Goal: Task Accomplishment & Management: Complete application form

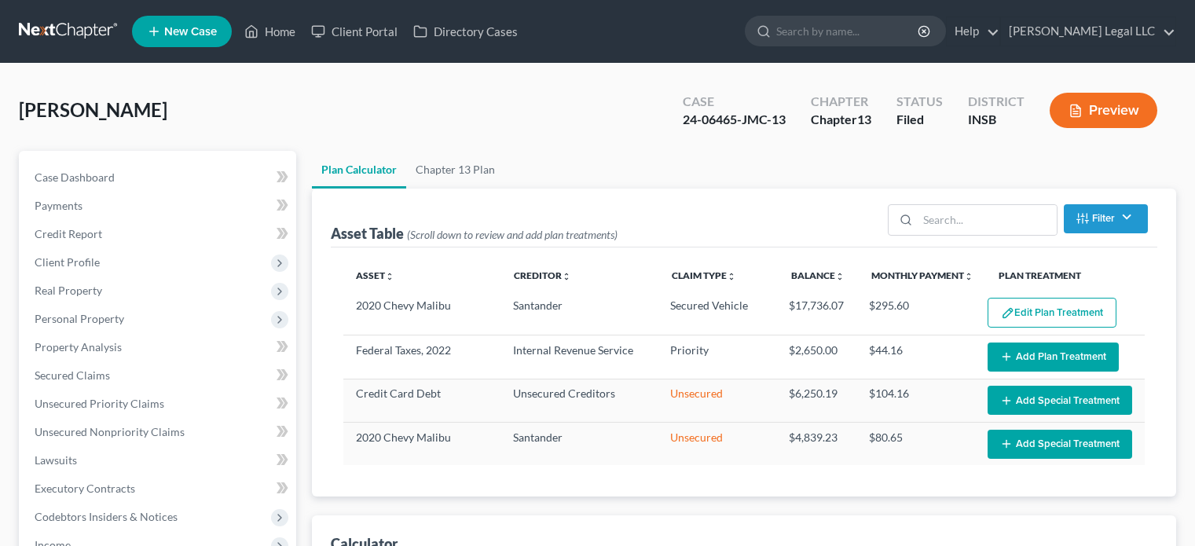
select select "59"
click at [272, 17] on li "Home" at bounding box center [269, 31] width 67 height 28
click at [266, 29] on link "Home" at bounding box center [269, 31] width 67 height 28
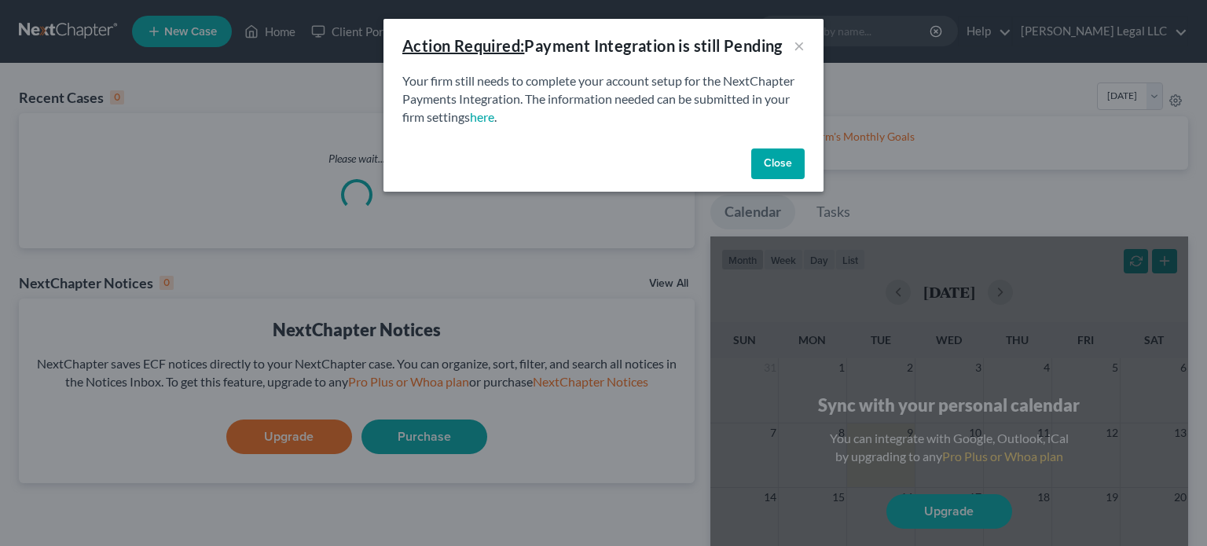
drag, startPoint x: 779, startPoint y: 169, endPoint x: 471, endPoint y: 219, distance: 312.0
click at [778, 170] on button "Close" at bounding box center [777, 163] width 53 height 31
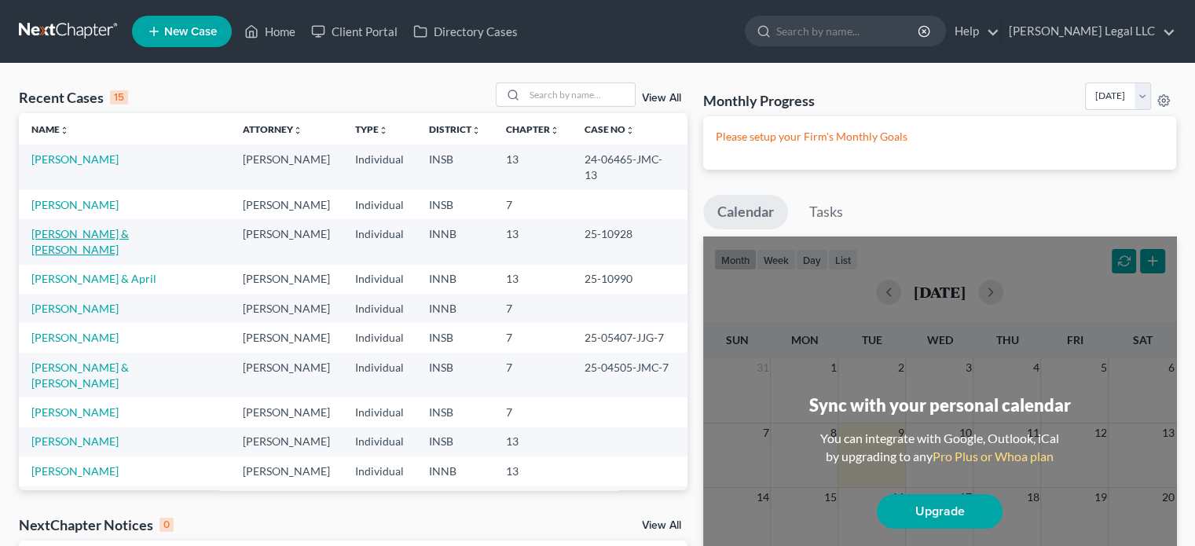
click at [71, 227] on link "[PERSON_NAME] & [PERSON_NAME]" at bounding box center [79, 241] width 97 height 29
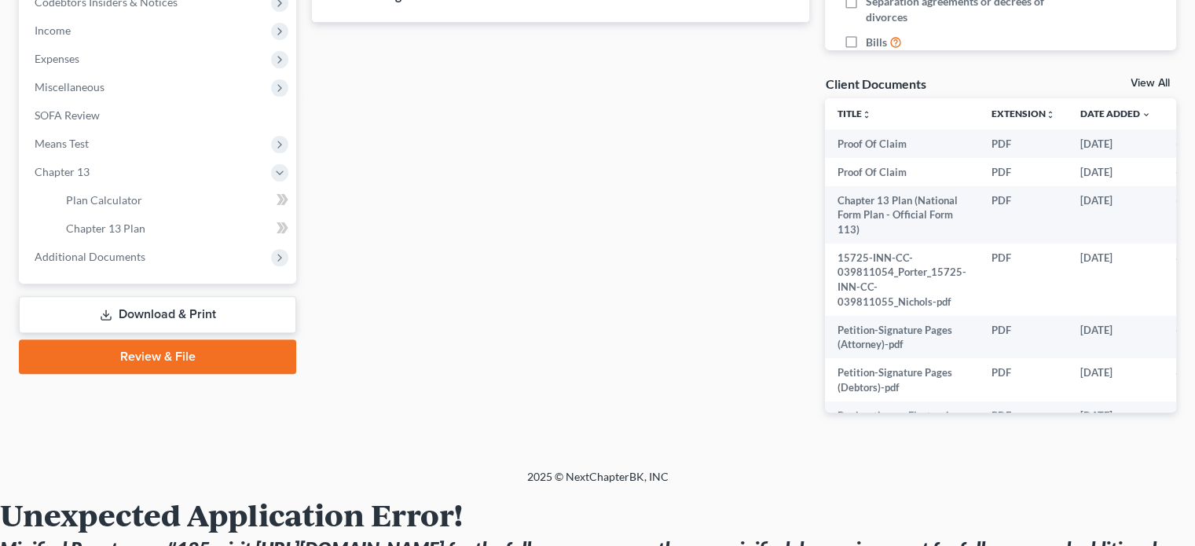
scroll to position [550, 0]
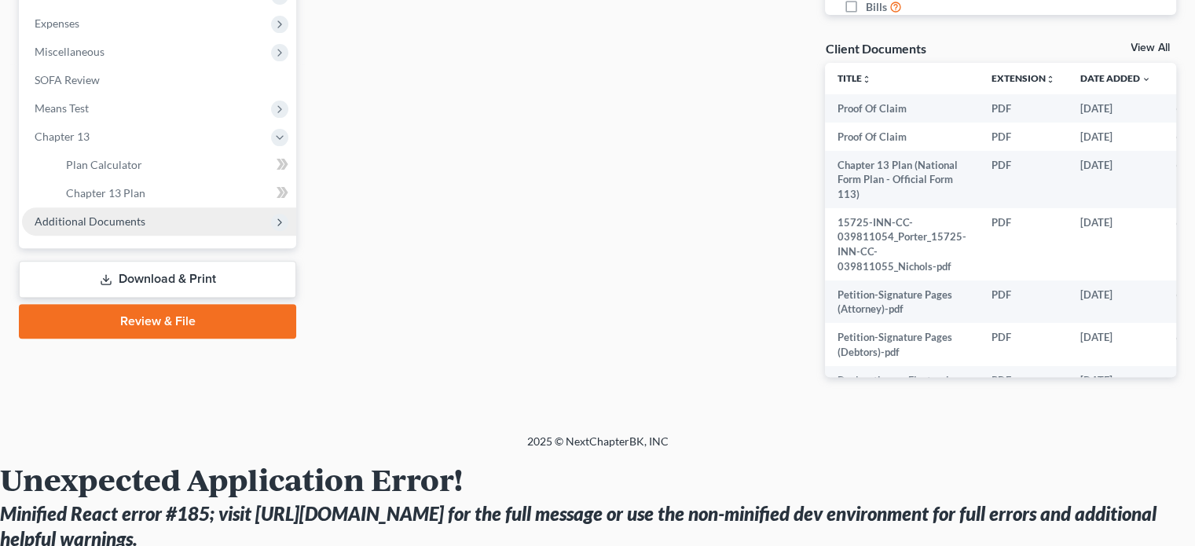
click at [110, 222] on span "Additional Documents" at bounding box center [90, 220] width 111 height 13
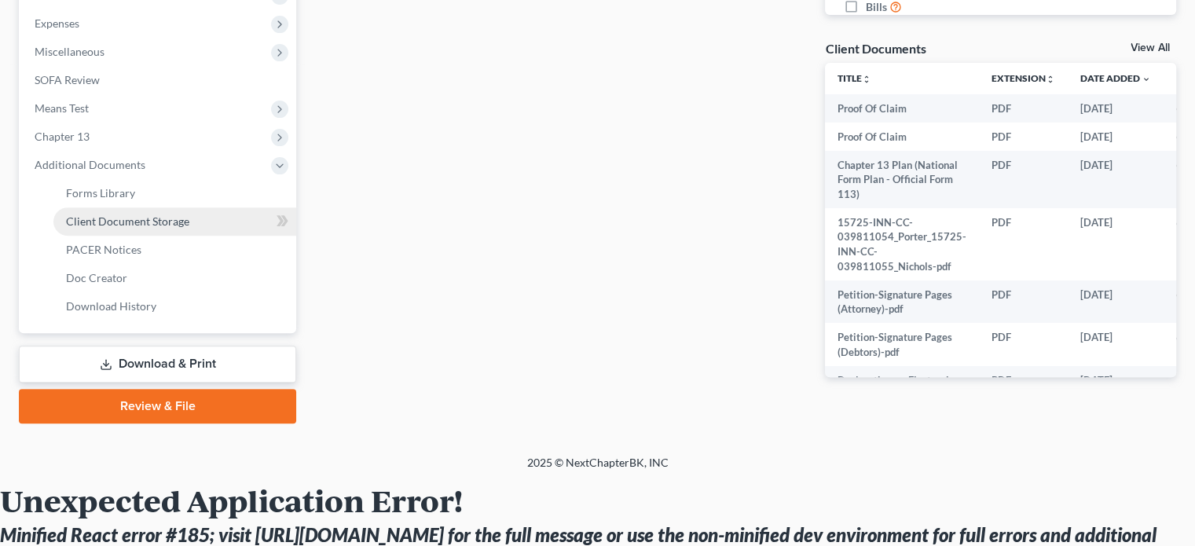
click at [139, 219] on span "Client Document Storage" at bounding box center [127, 220] width 123 height 13
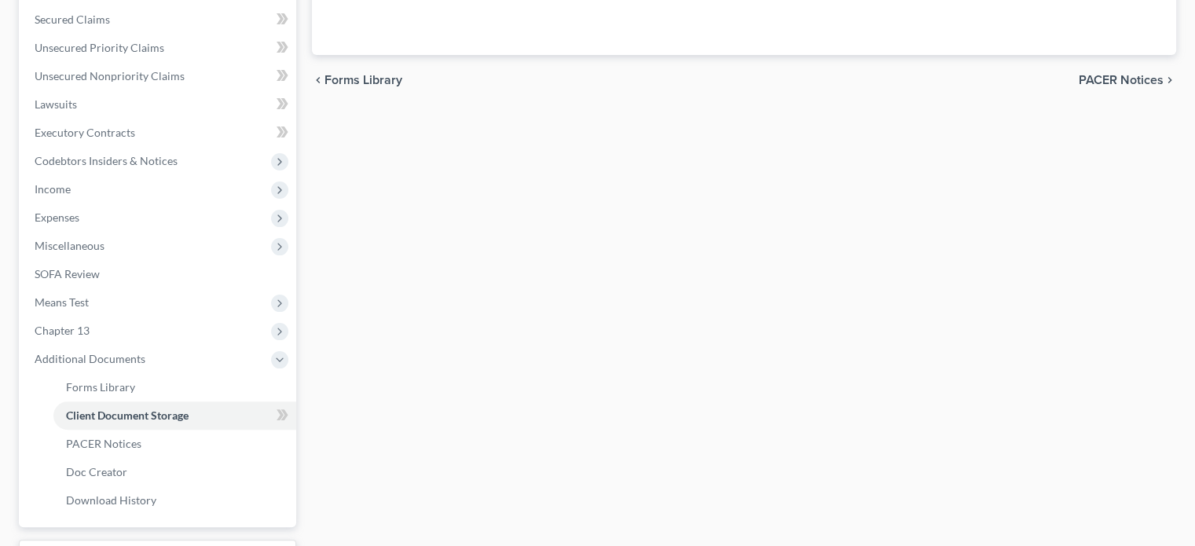
select select "8"
select select "0"
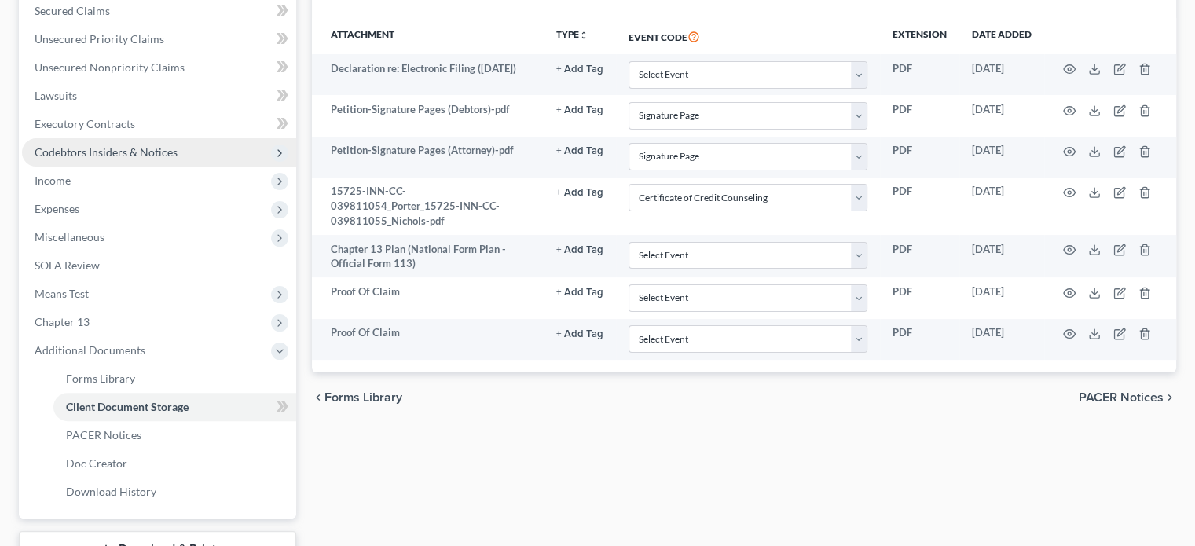
scroll to position [236, 0]
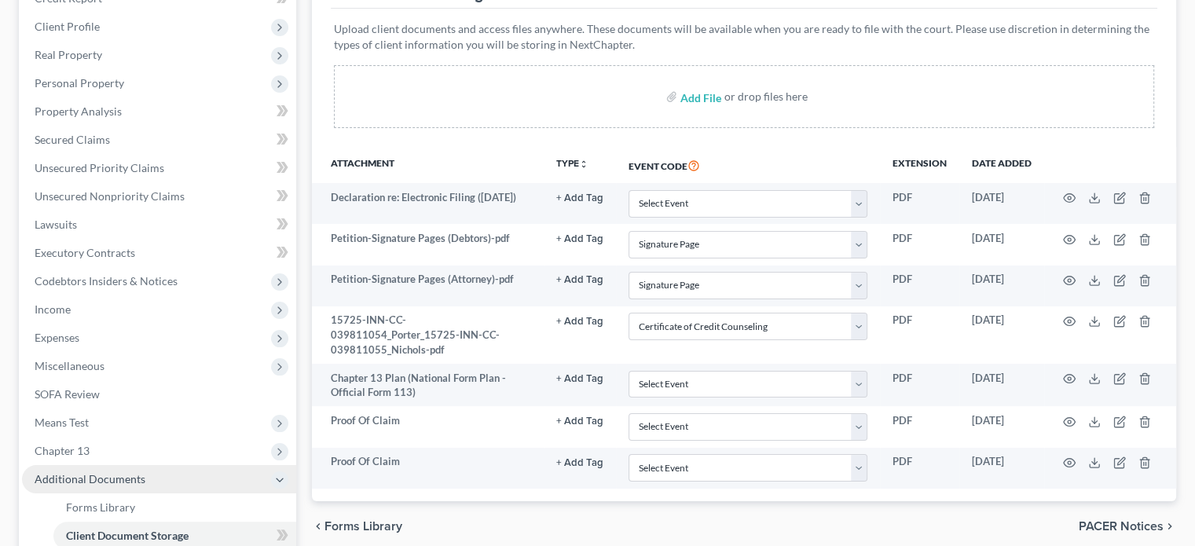
click at [80, 476] on span "Additional Documents" at bounding box center [90, 478] width 111 height 13
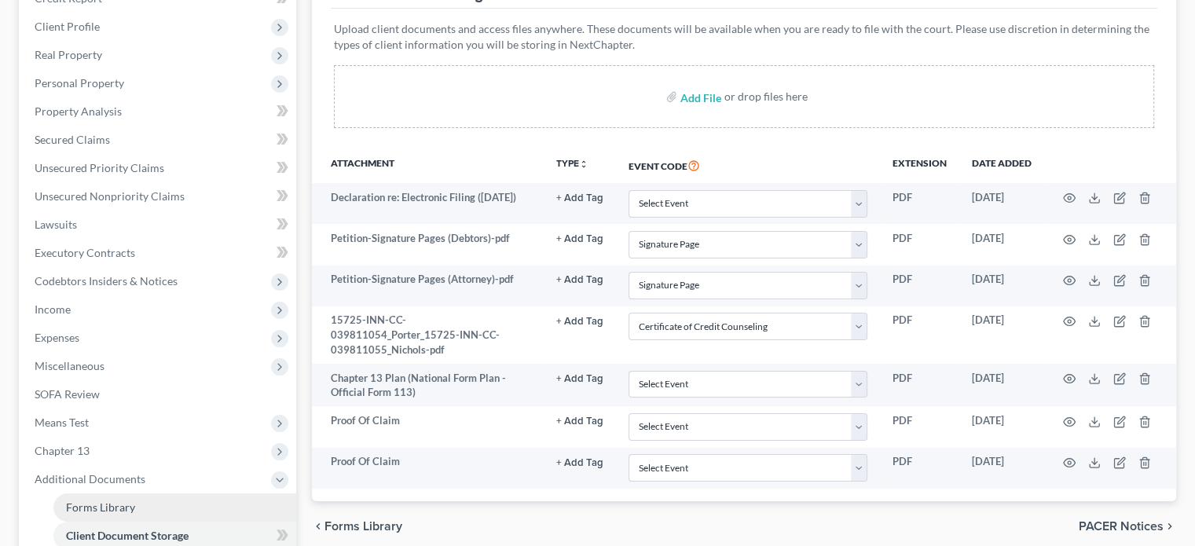
click at [89, 504] on span "Forms Library" at bounding box center [100, 506] width 69 height 13
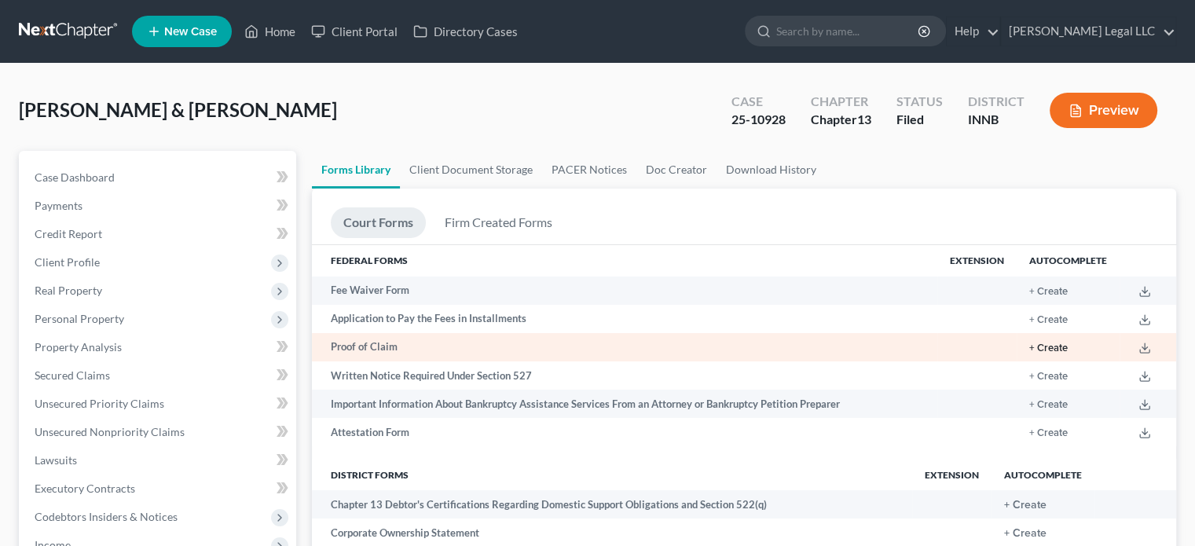
click at [1052, 346] on button "+ Create" at bounding box center [1048, 348] width 38 height 10
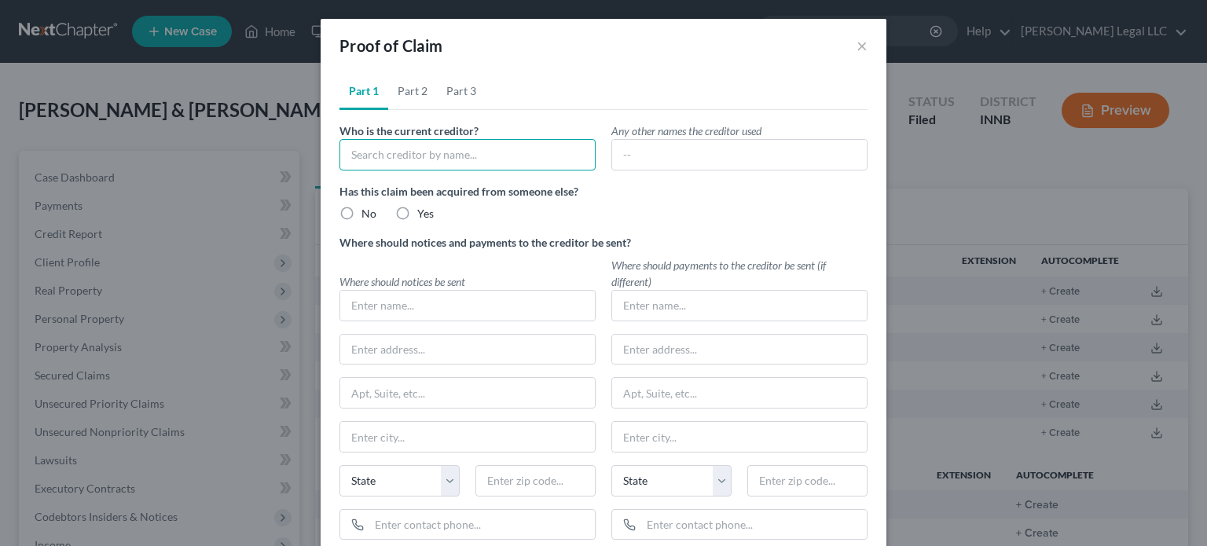
click at [470, 163] on input "text" at bounding box center [467, 154] width 256 height 31
click at [408, 182] on div "[PERSON_NAME] Legal LLC" at bounding box center [433, 182] width 163 height 16
type input "[PERSON_NAME] Legal LLC"
radio input "true"
type input "[PERSON_NAME] Legal LLC"
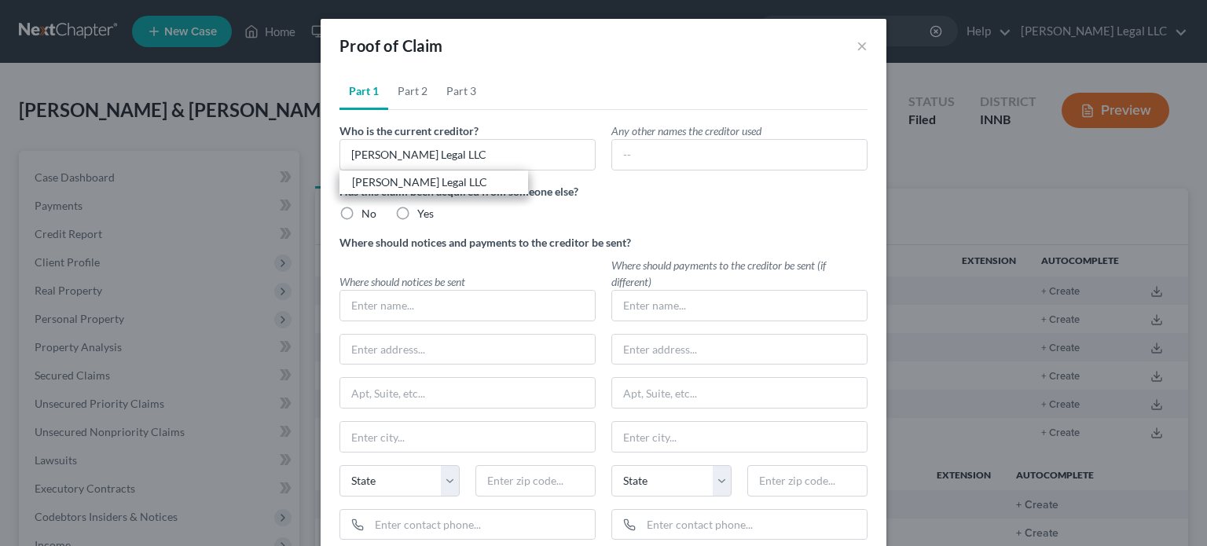
type input "[STREET_ADDRESS][PERSON_NAME]"
type input "[GEOGRAPHIC_DATA]"
select select "15"
type input "46062"
type input "[PHONE_NUMBER]"
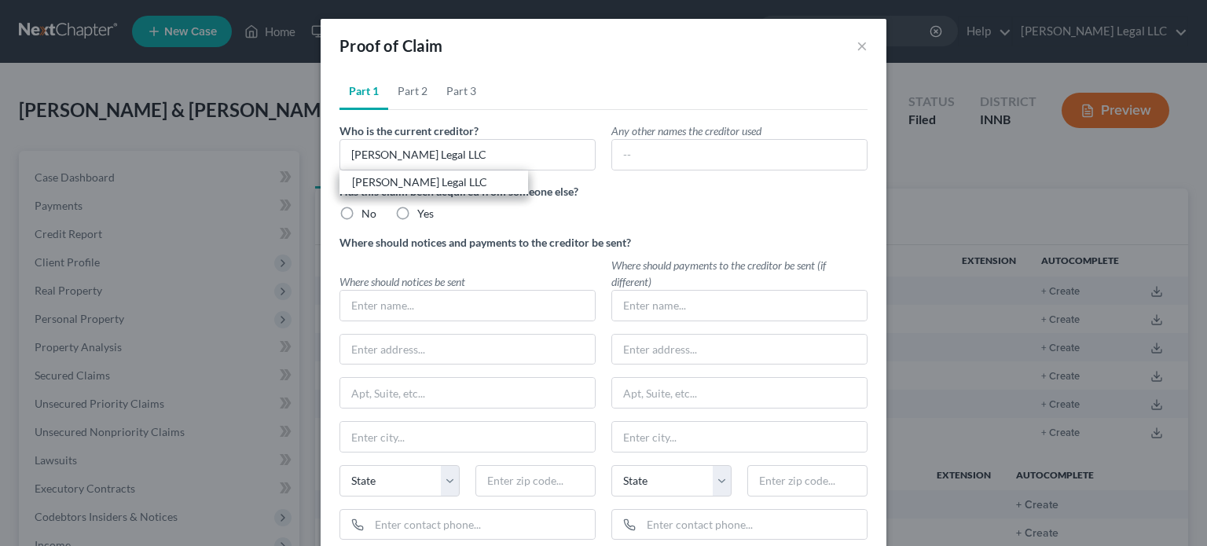
type input "[PERSON_NAME][EMAIL_ADDRESS][DOMAIN_NAME]"
radio input "true"
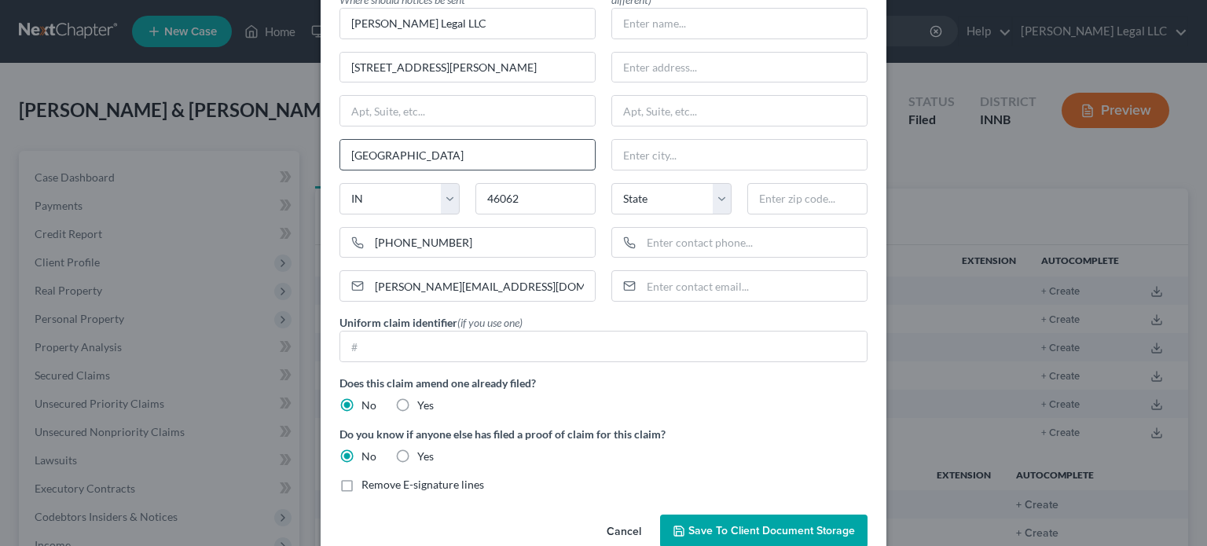
scroll to position [311, 0]
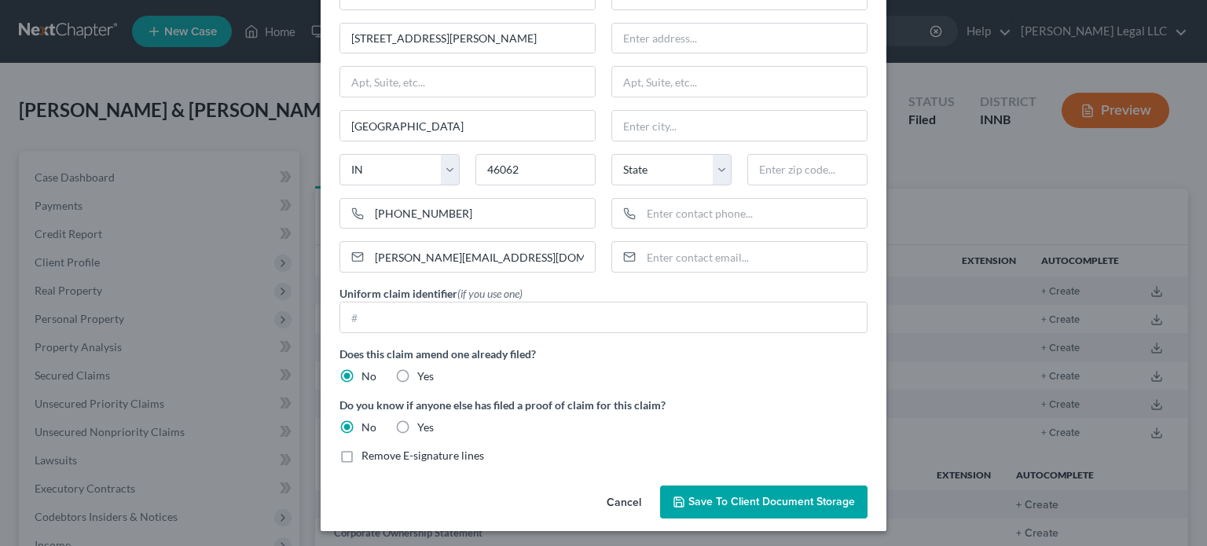
click at [417, 376] on label "Yes" at bounding box center [425, 376] width 16 height 16
click at [423, 376] on input "Yes" at bounding box center [428, 373] width 10 height 10
radio input "true"
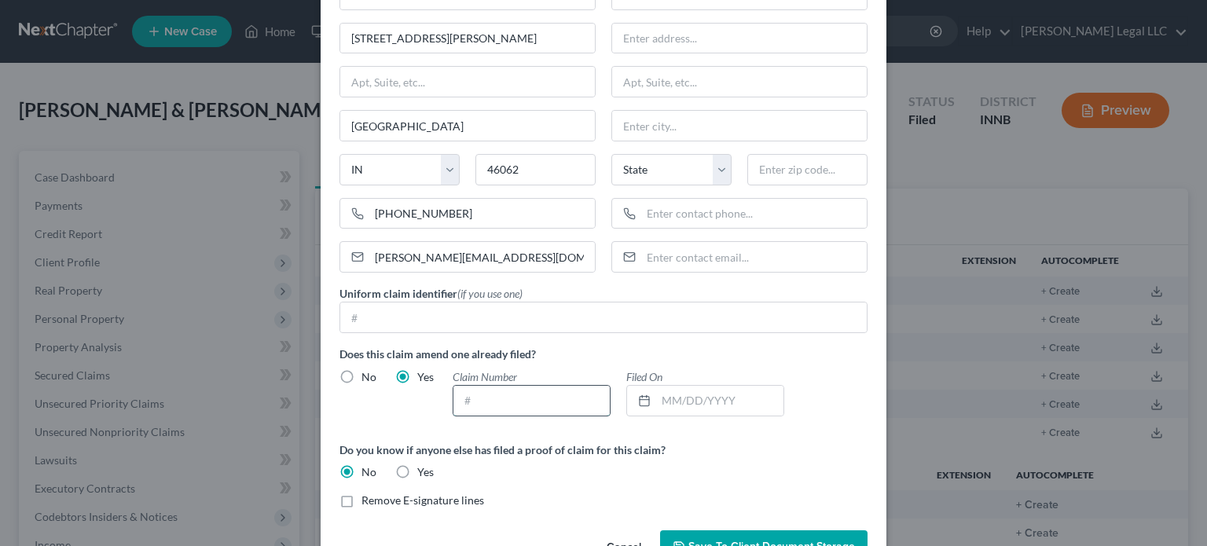
click at [502, 397] on input "text" at bounding box center [531, 401] width 156 height 30
type input "19"
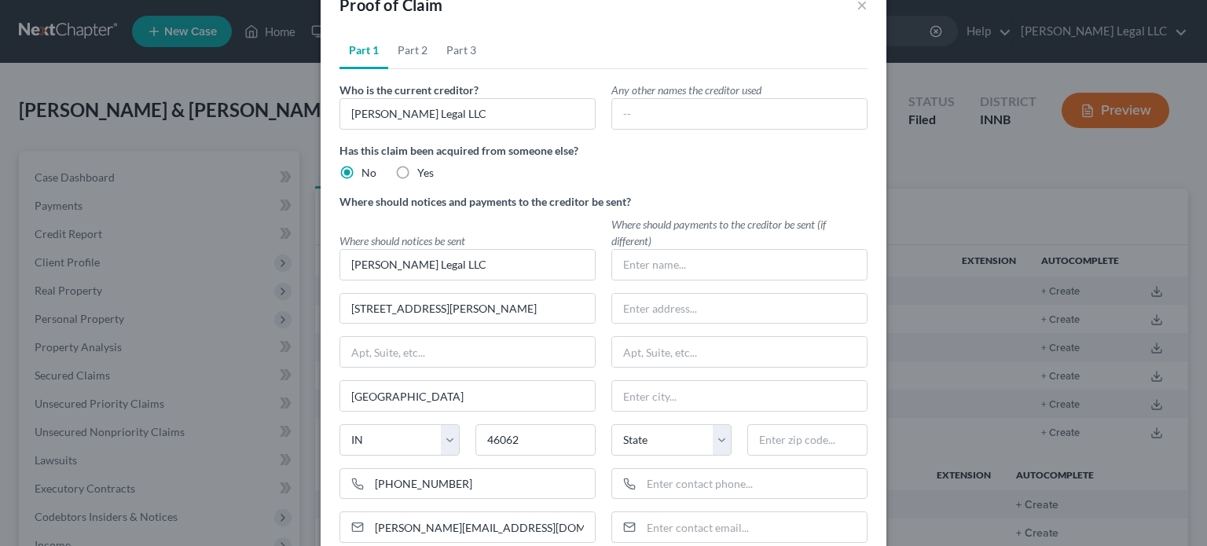
scroll to position [0, 0]
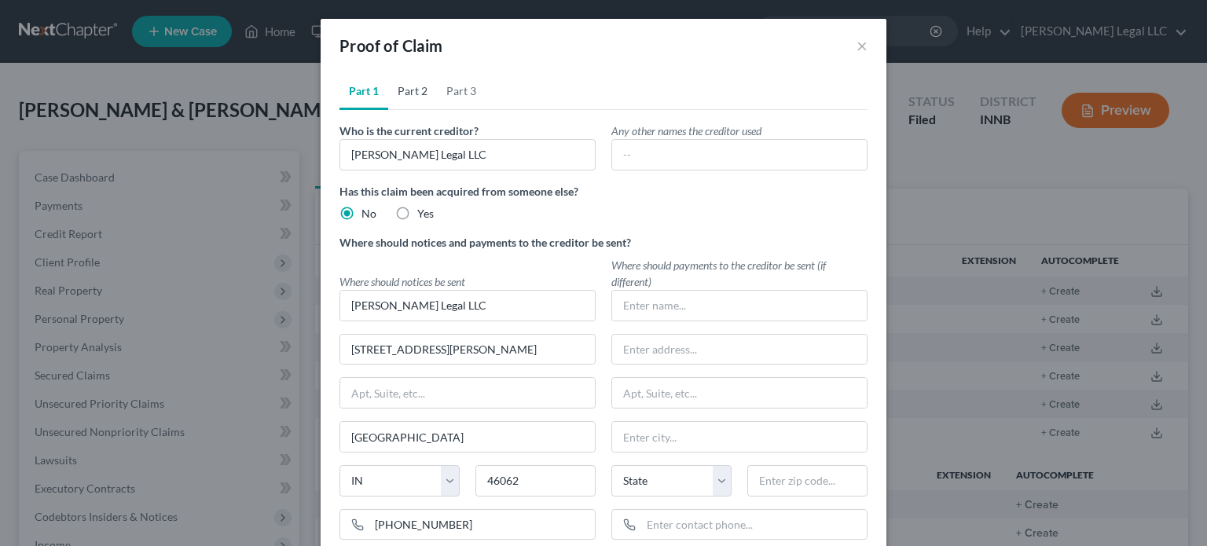
type input "[DATE]"
click at [403, 102] on link "Part 2" at bounding box center [412, 91] width 49 height 38
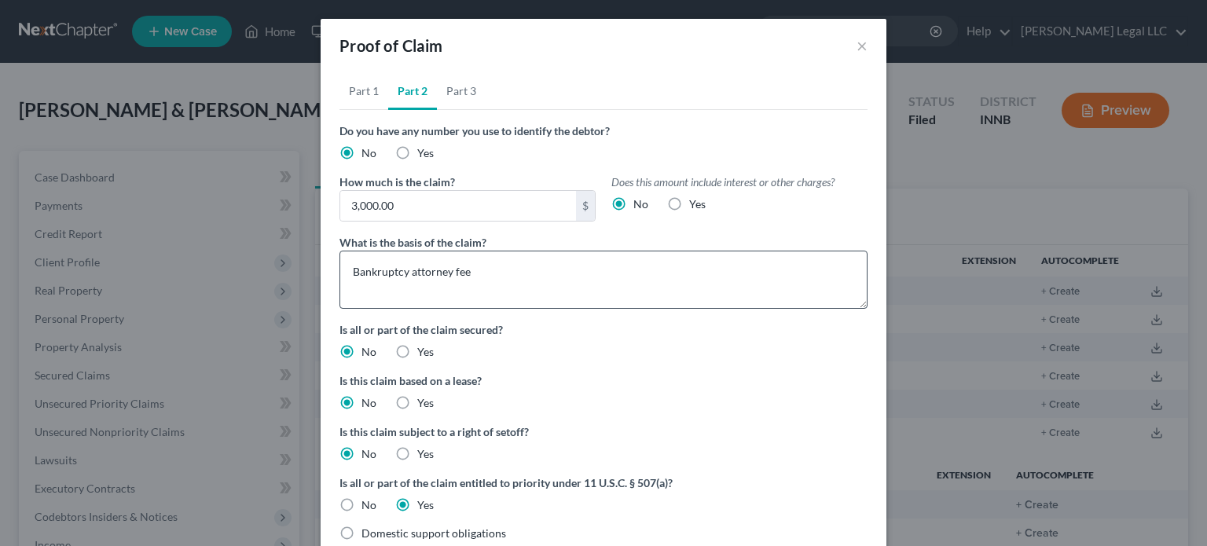
scroll to position [295, 0]
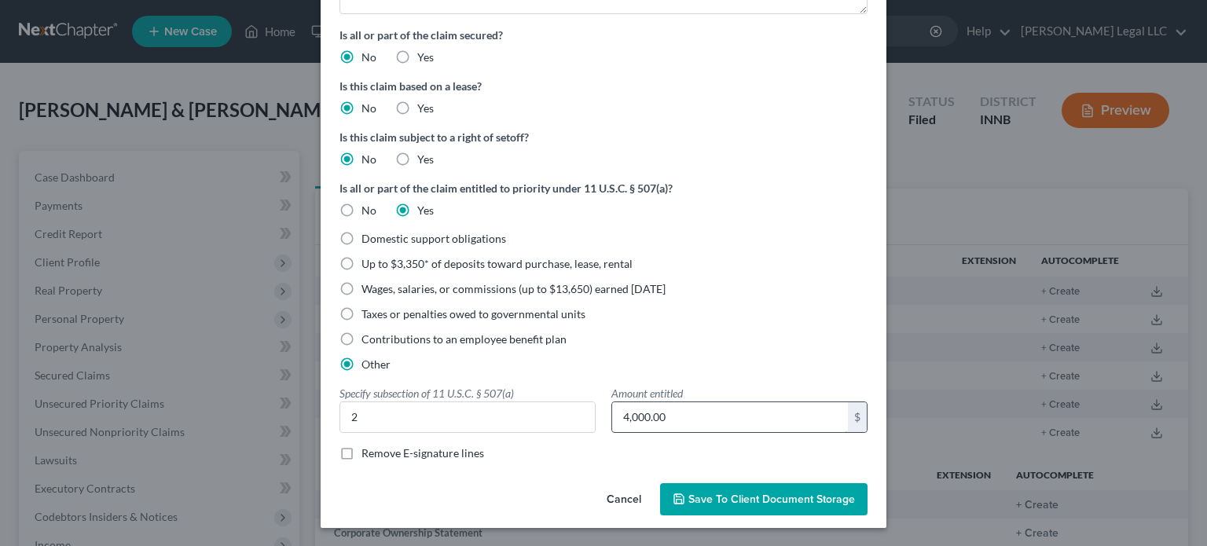
click at [624, 418] on input "4,000.00" at bounding box center [730, 417] width 236 height 30
click at [628, 419] on input "4,000.00" at bounding box center [730, 417] width 236 height 30
click at [621, 420] on input "4,000.00" at bounding box center [730, 417] width 236 height 30
type input "0"
type input "3,000"
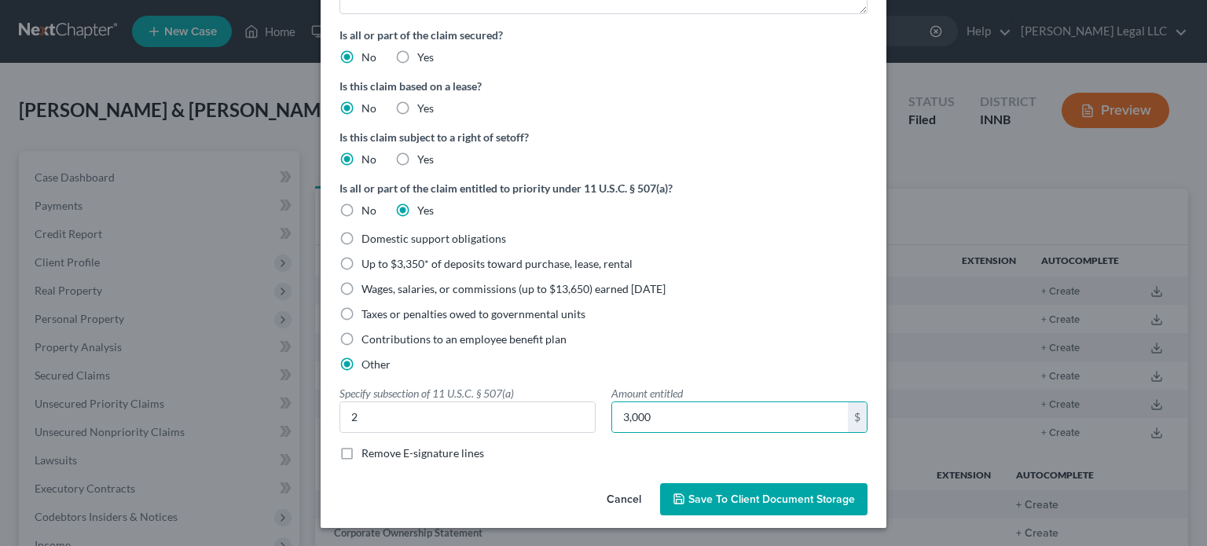
click at [792, 285] on div "Wages, salaries, or commissions (up to $13,650) earned [DATE]" at bounding box center [603, 289] width 528 height 16
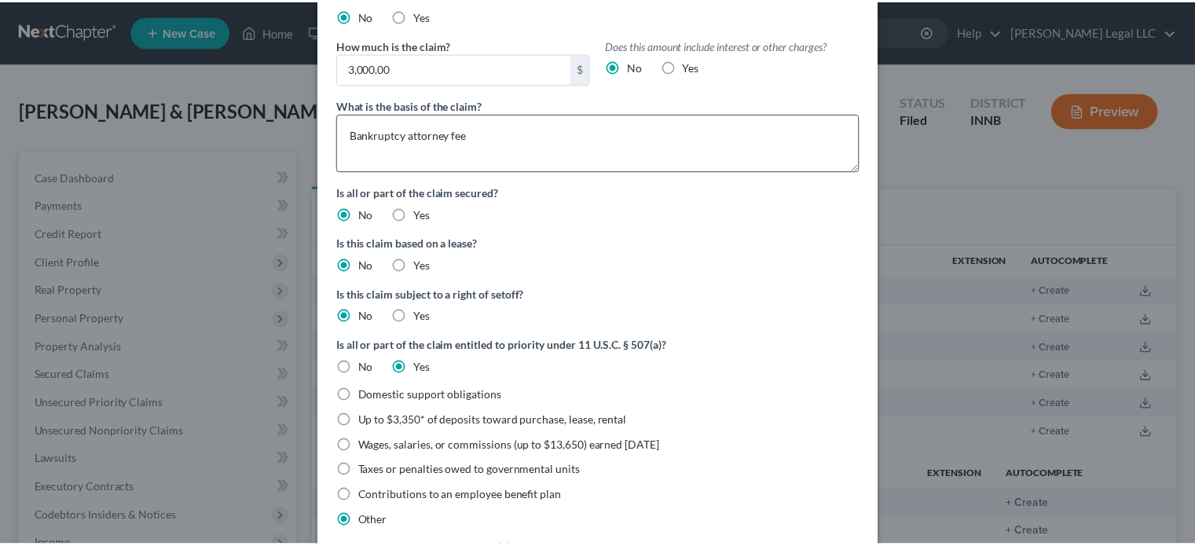
scroll to position [0, 0]
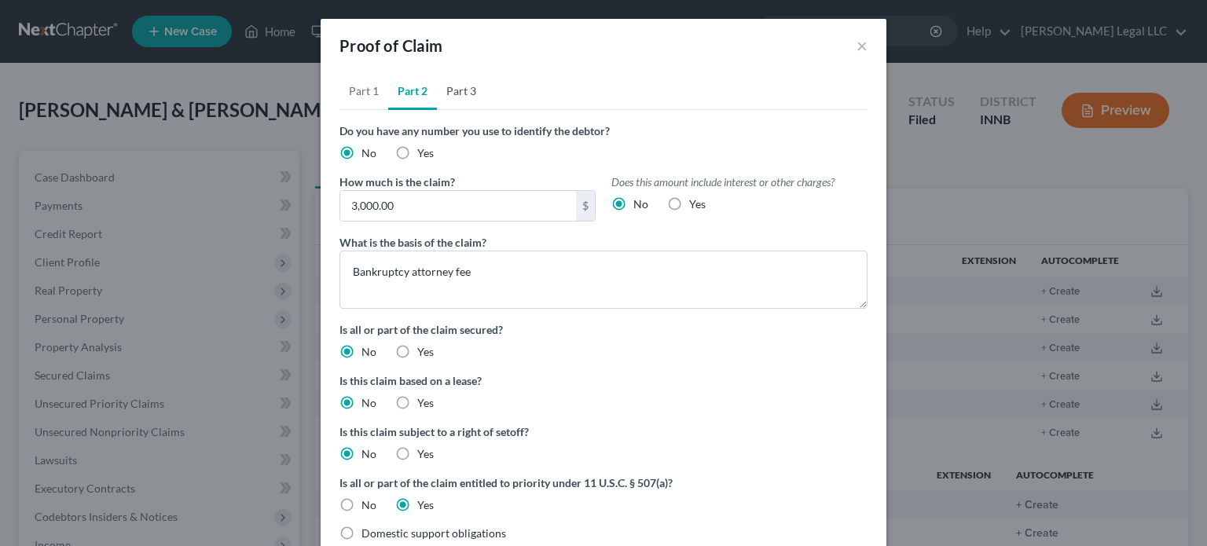
click at [446, 86] on link "Part 3" at bounding box center [461, 91] width 49 height 38
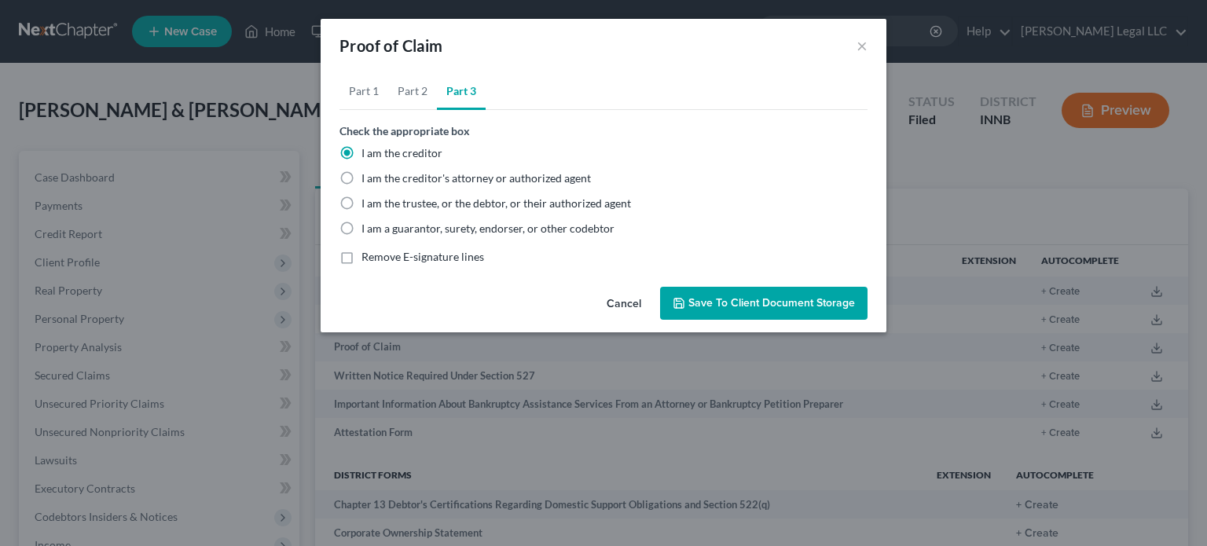
click at [755, 300] on span "Save to Client Document Storage" at bounding box center [771, 302] width 167 height 13
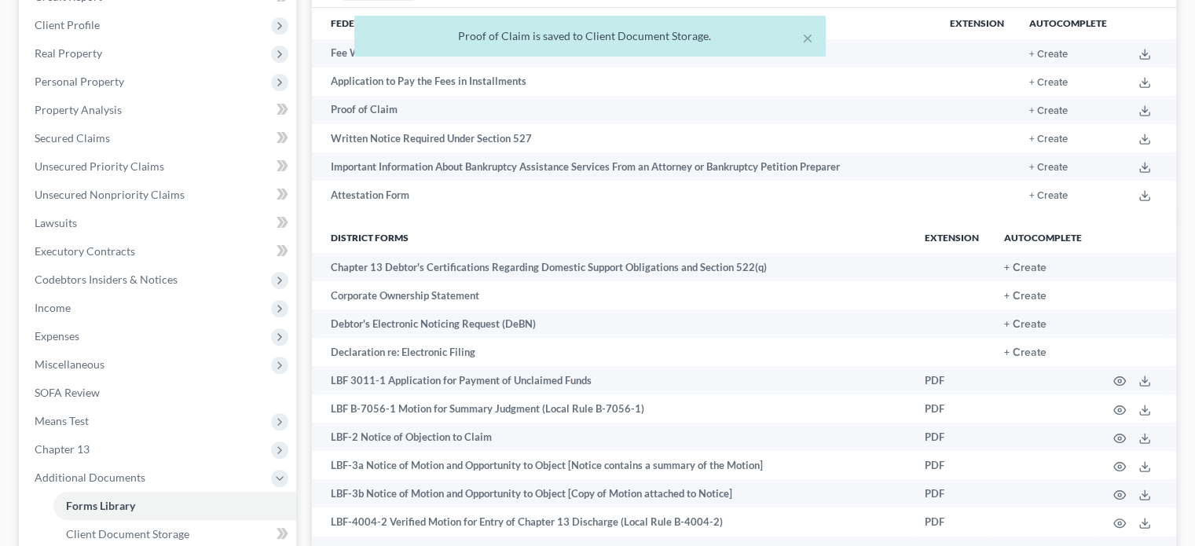
scroll to position [550, 0]
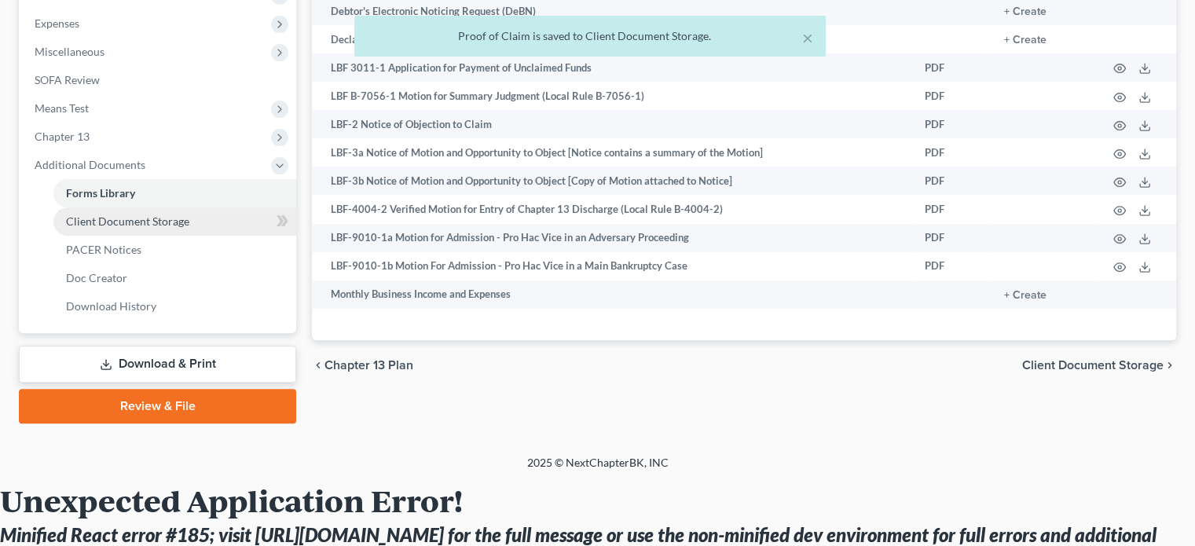
click at [136, 215] on span "Client Document Storage" at bounding box center [127, 220] width 123 height 13
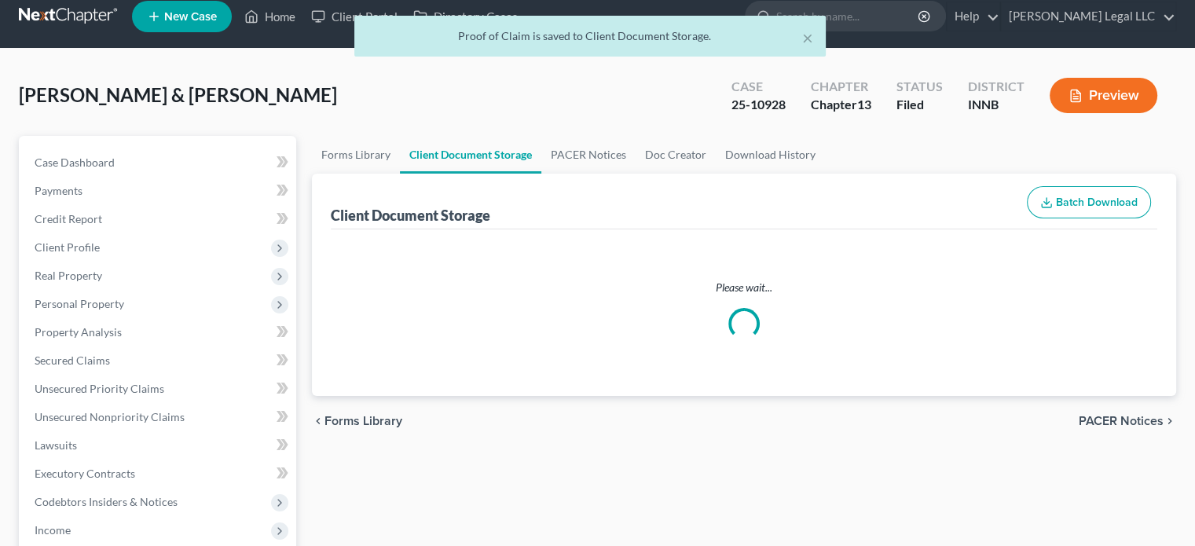
select select "8"
select select "0"
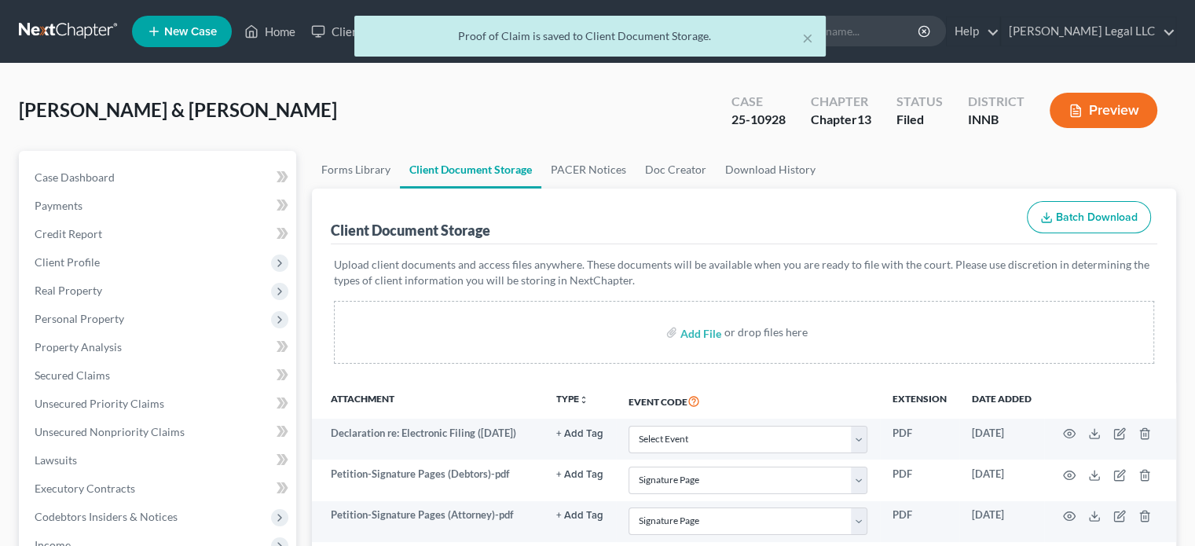
scroll to position [393, 0]
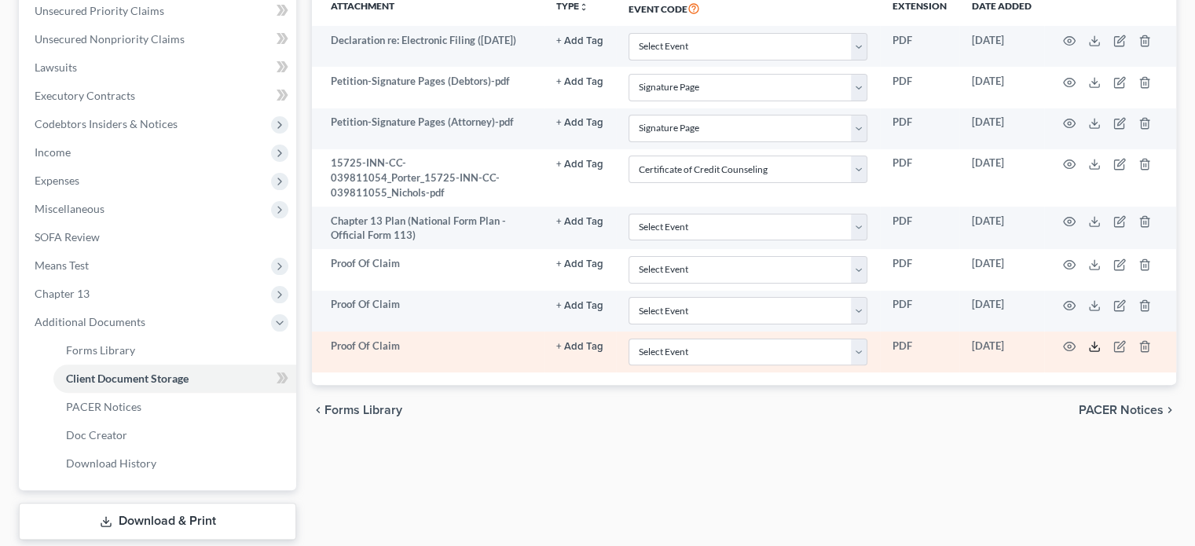
click at [1092, 346] on polyline at bounding box center [1094, 347] width 5 height 2
